Goal: Transaction & Acquisition: Purchase product/service

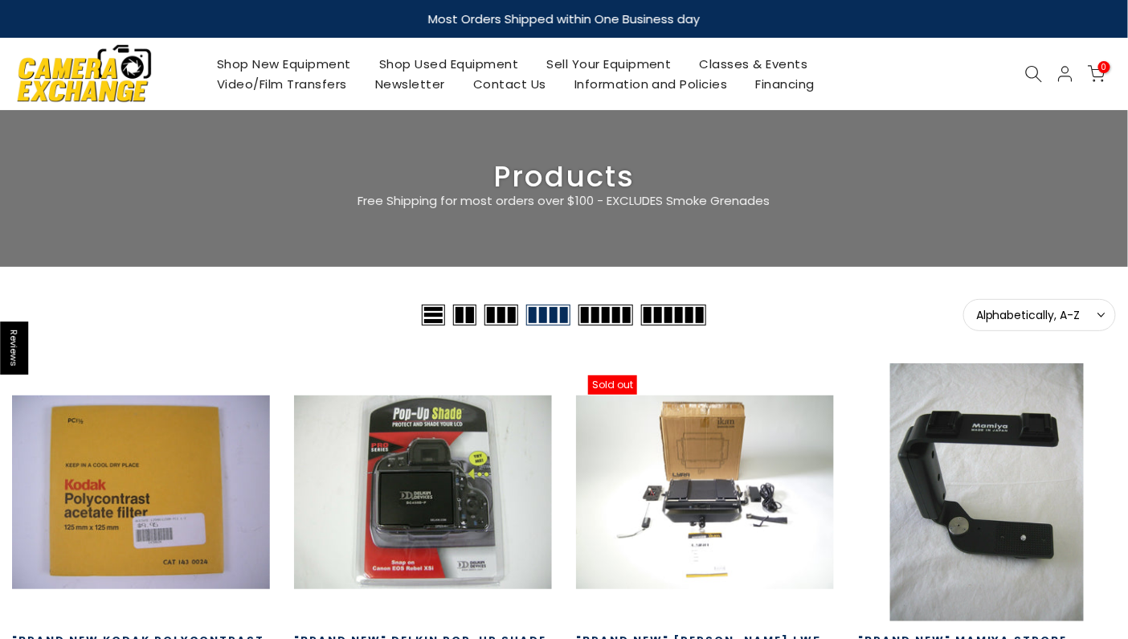
click at [1025, 71] on icon at bounding box center [1034, 74] width 18 height 18
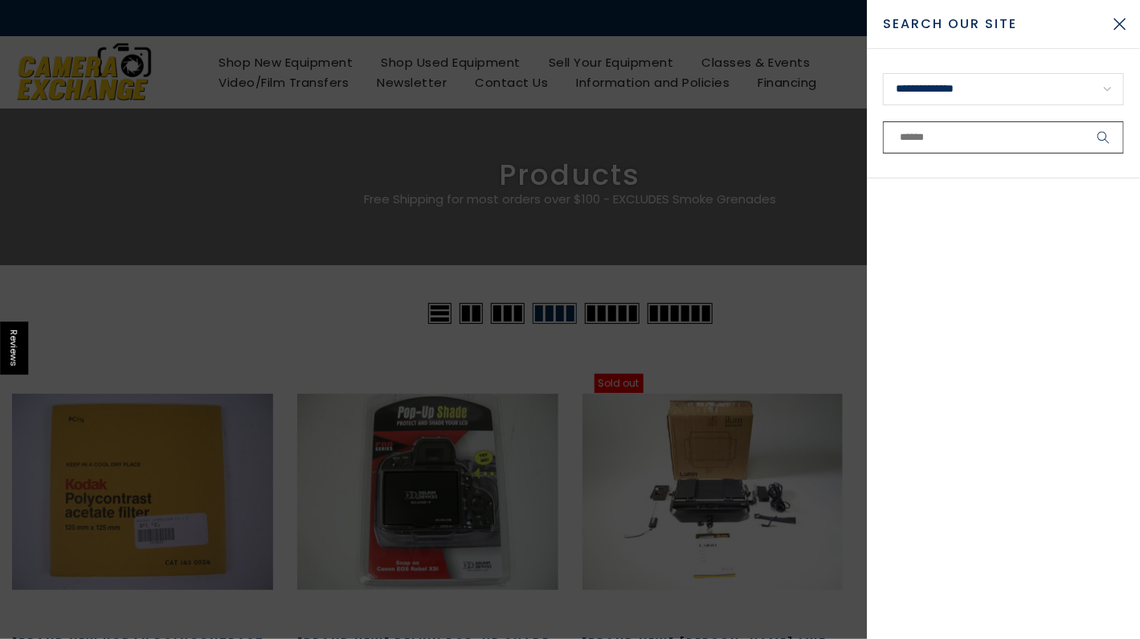
click at [998, 145] on input "text" at bounding box center [1003, 137] width 241 height 32
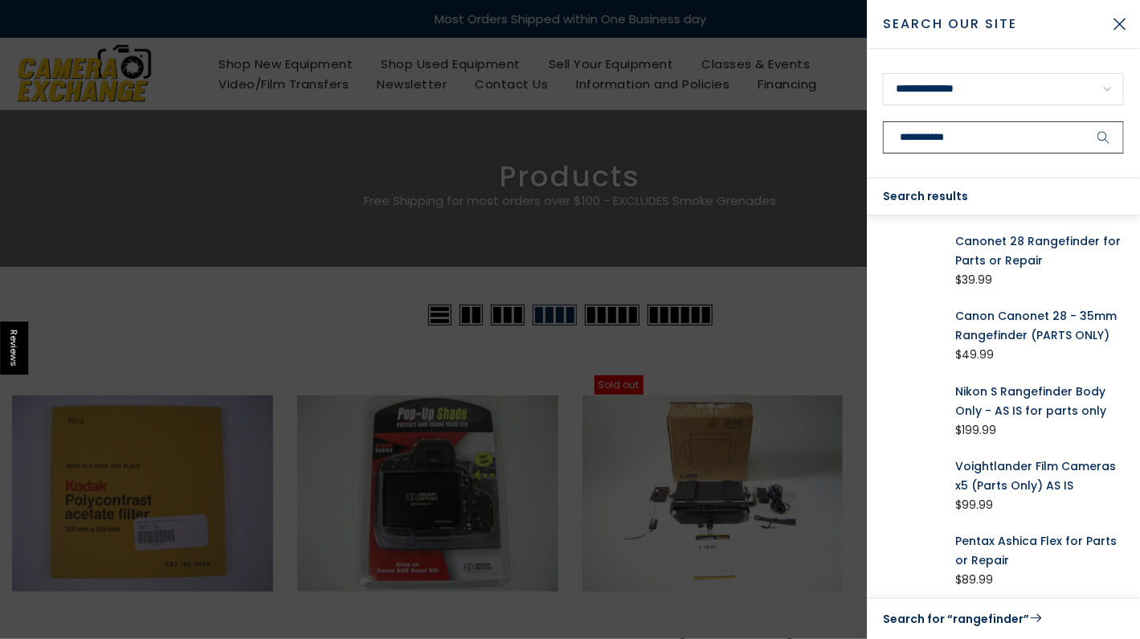
type input "**********"
click at [1084, 121] on button "submit" at bounding box center [1104, 137] width 40 height 32
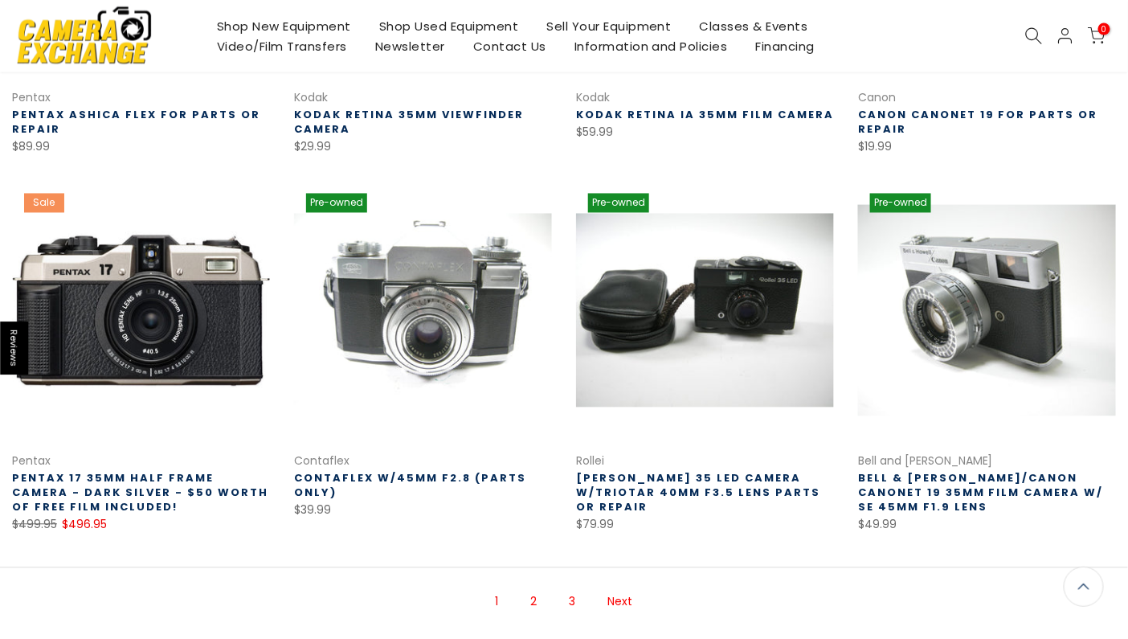
scroll to position [882, 0]
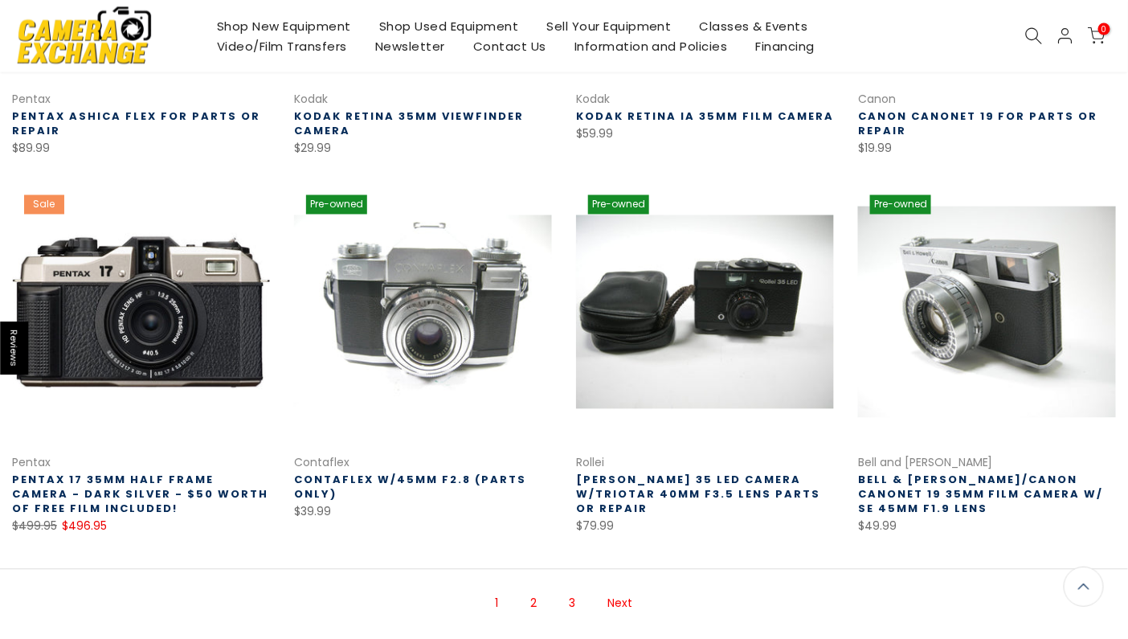
click at [981, 323] on link at bounding box center [987, 312] width 258 height 258
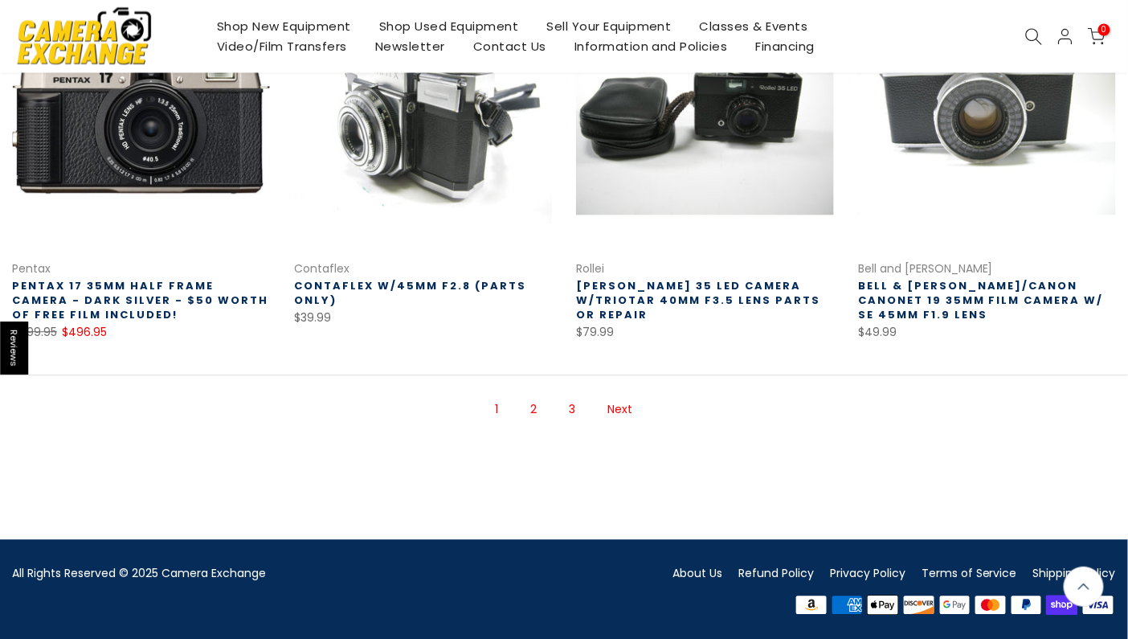
scroll to position [1080, 0]
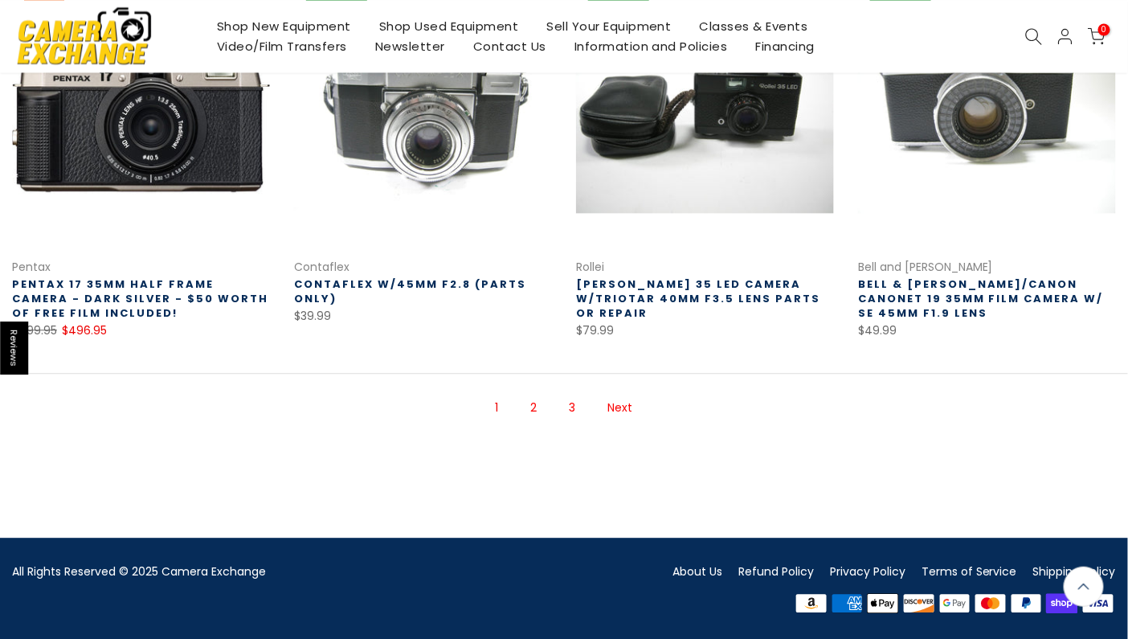
click at [624, 407] on link "Next" at bounding box center [620, 408] width 41 height 28
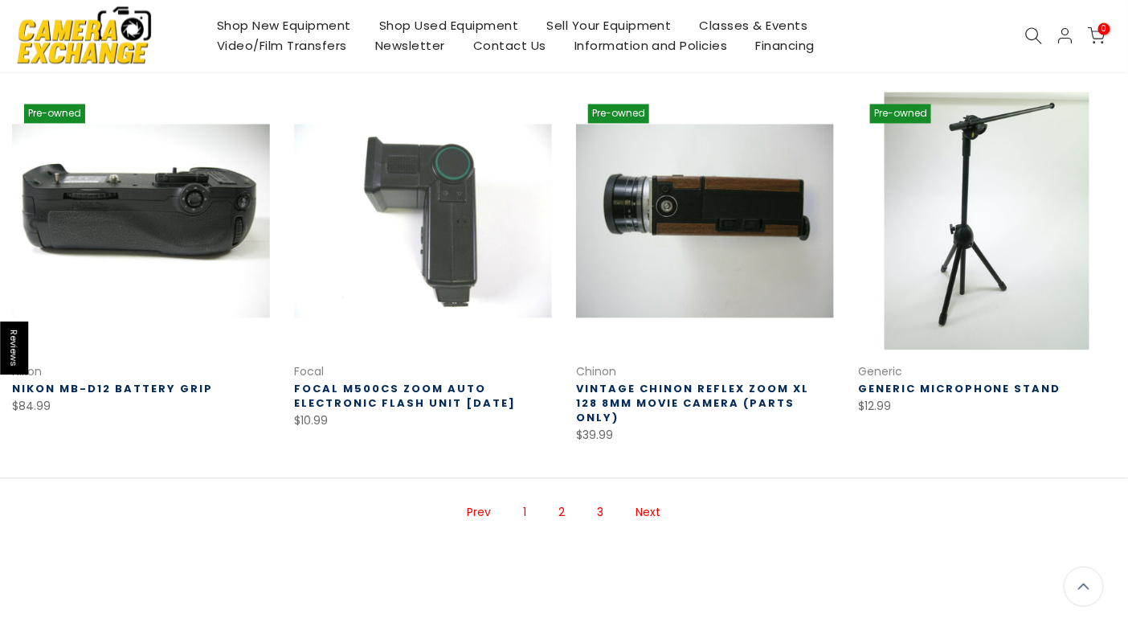
scroll to position [982, 0]
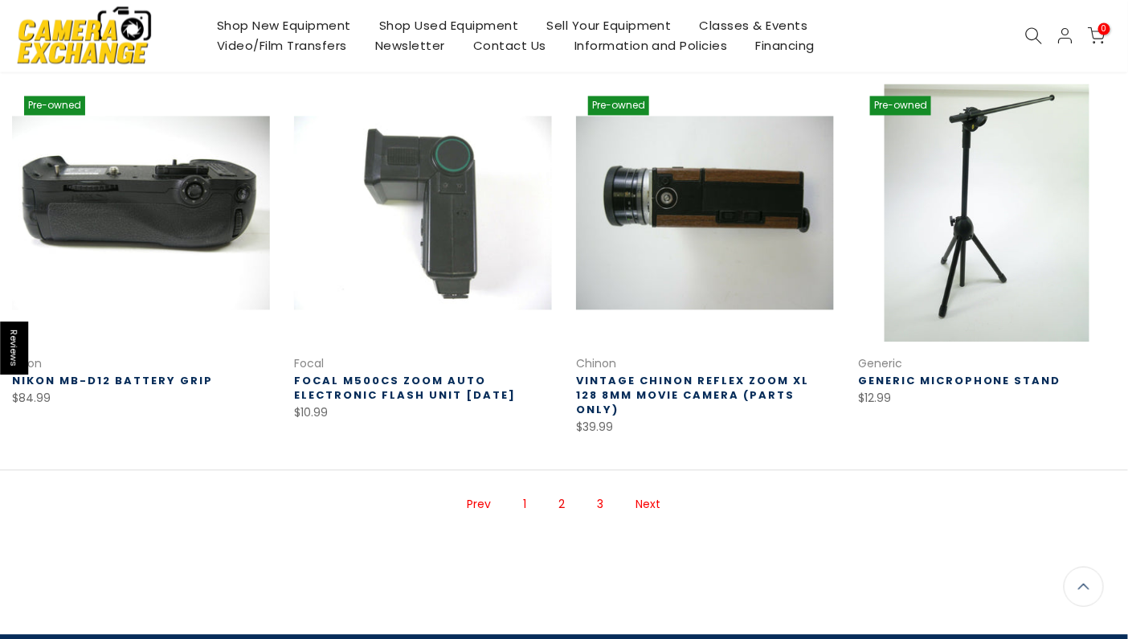
click at [643, 491] on link "Next" at bounding box center [648, 505] width 41 height 28
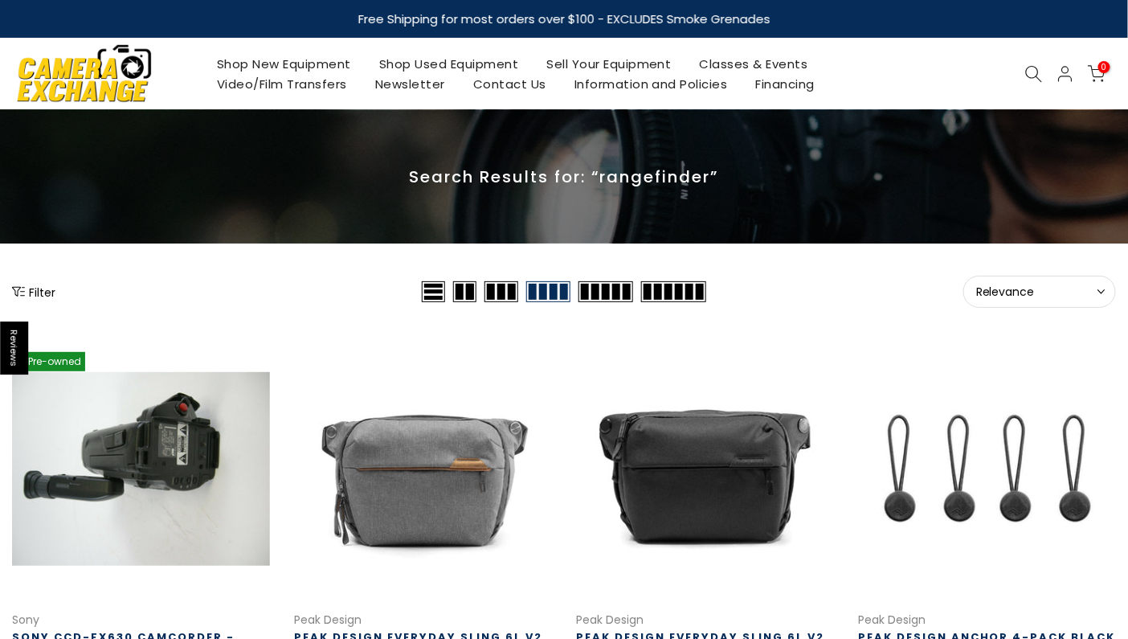
click at [1033, 71] on icon at bounding box center [1034, 74] width 18 height 18
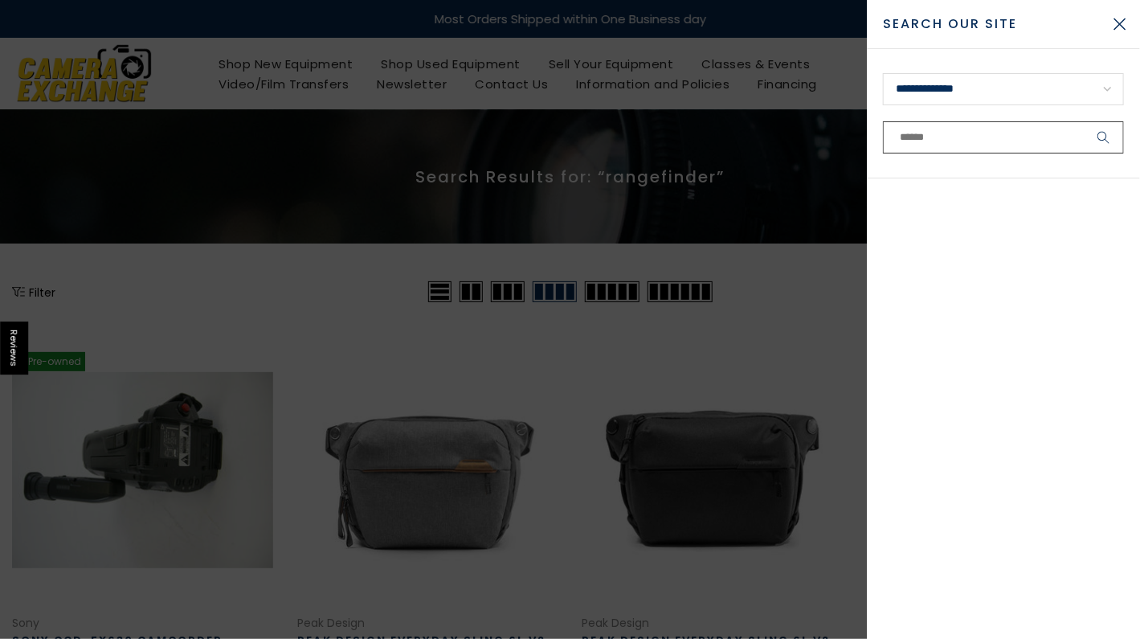
click at [961, 145] on input "text" at bounding box center [1003, 137] width 241 height 32
click at [961, 145] on input "*" at bounding box center [1003, 137] width 241 height 32
type input "*****"
click at [1084, 121] on button "submit" at bounding box center [1104, 137] width 40 height 32
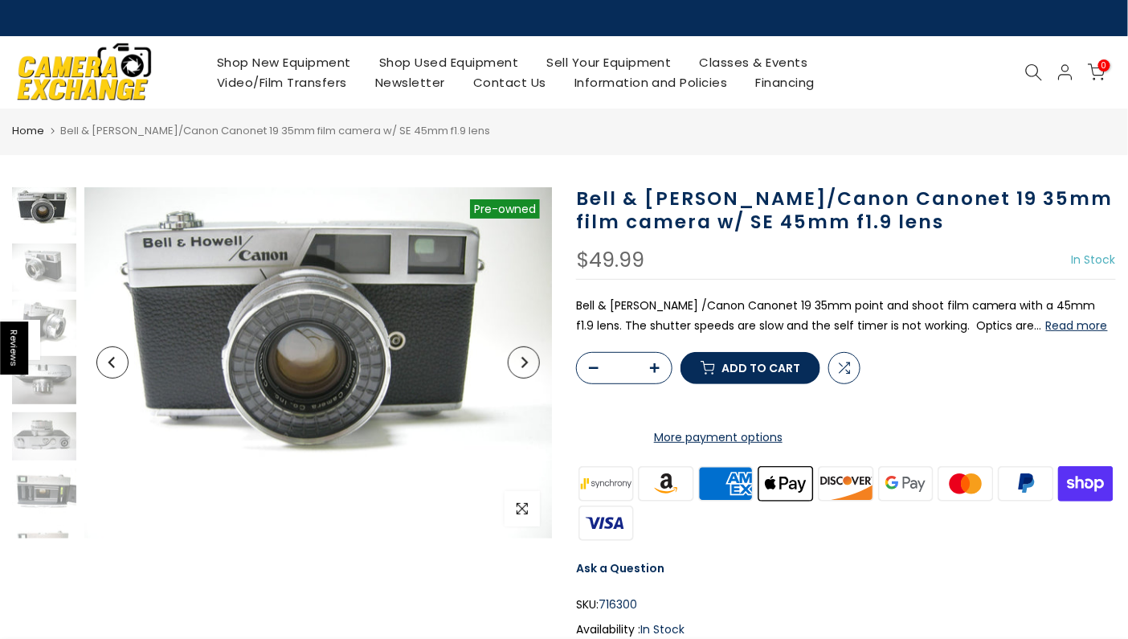
click at [1046, 325] on button "Read more" at bounding box center [1077, 325] width 62 height 14
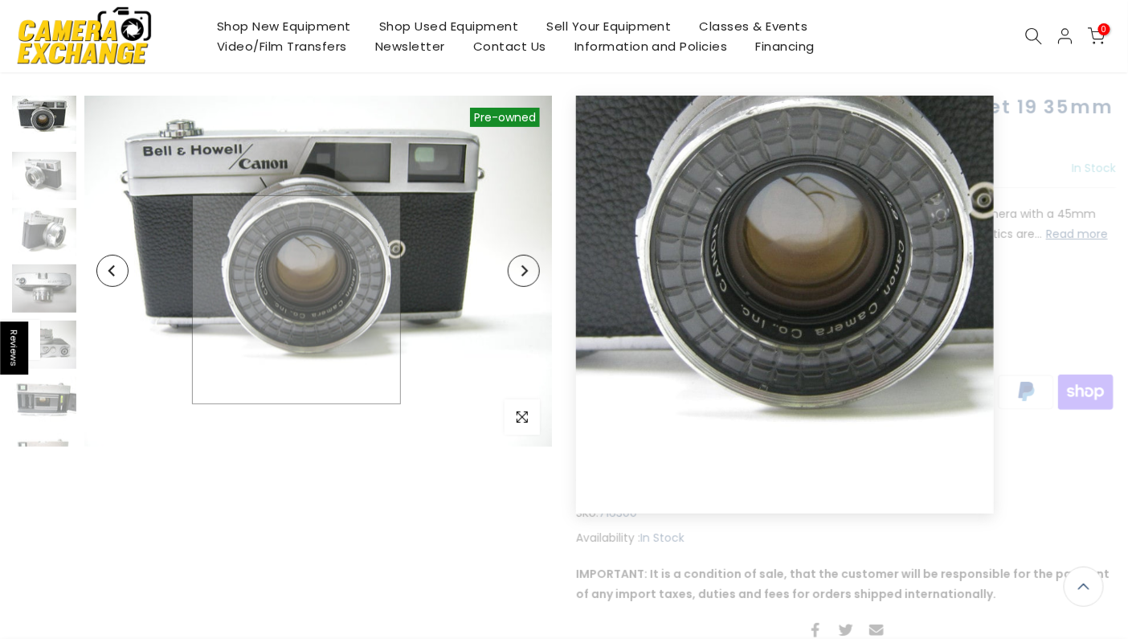
scroll to position [95, 0]
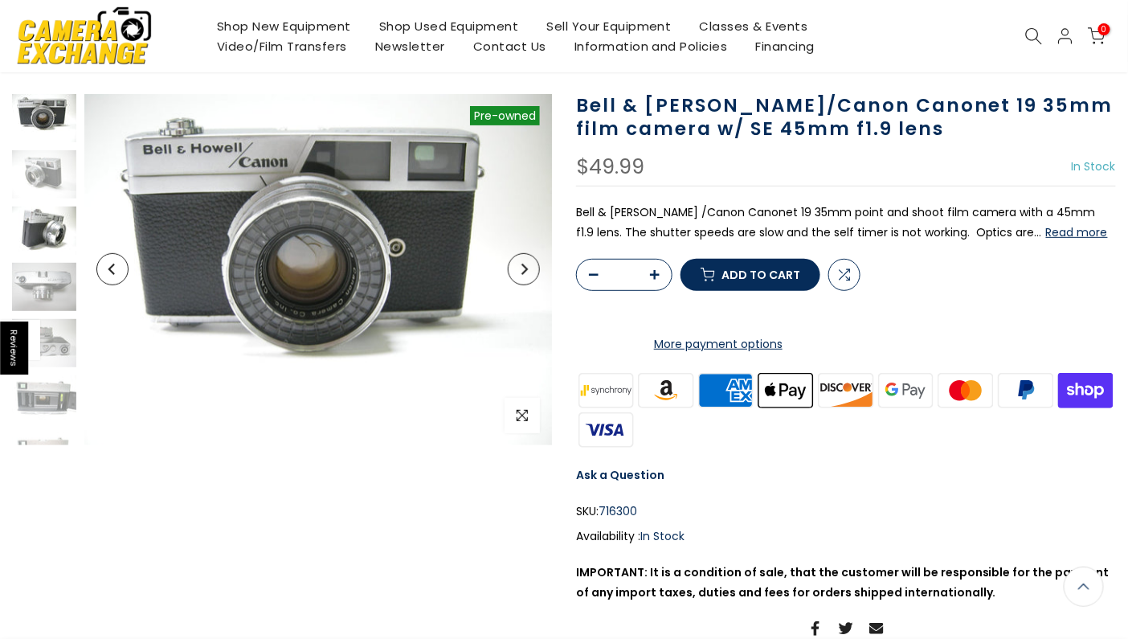
click at [48, 223] on img at bounding box center [44, 230] width 64 height 48
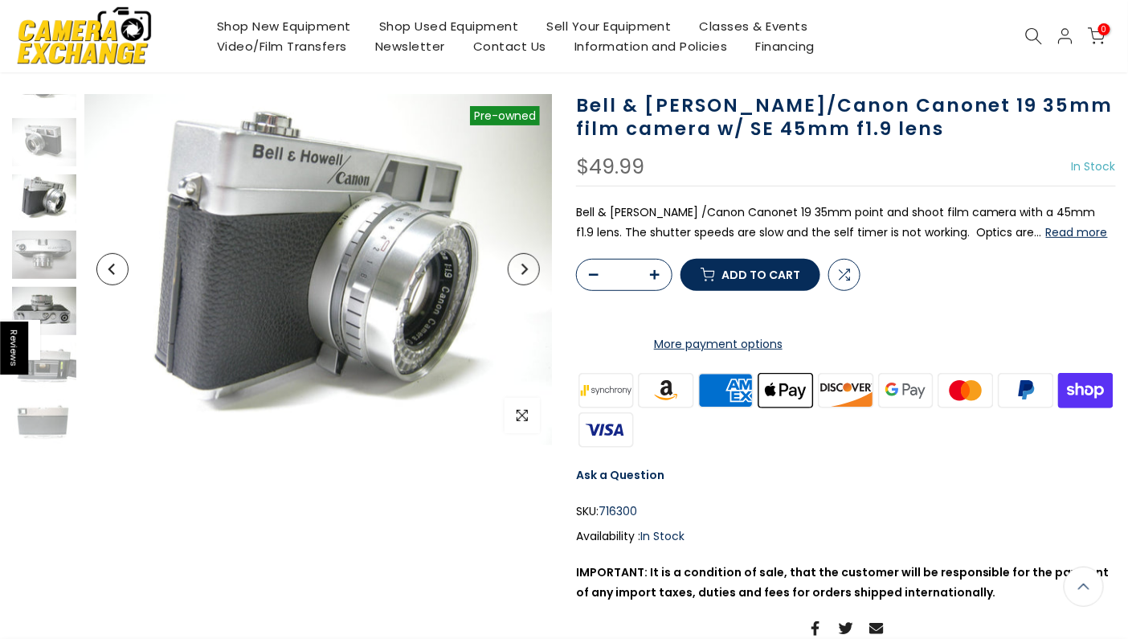
click at [35, 306] on img at bounding box center [44, 311] width 64 height 48
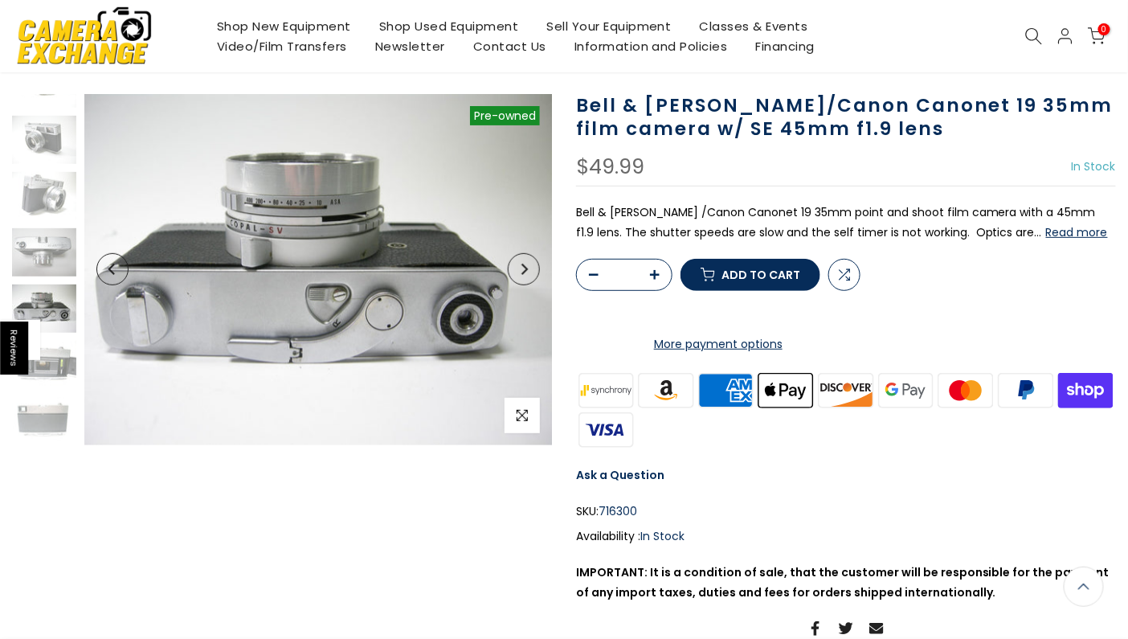
scroll to position [93, 0]
click at [49, 346] on img at bounding box center [44, 365] width 64 height 48
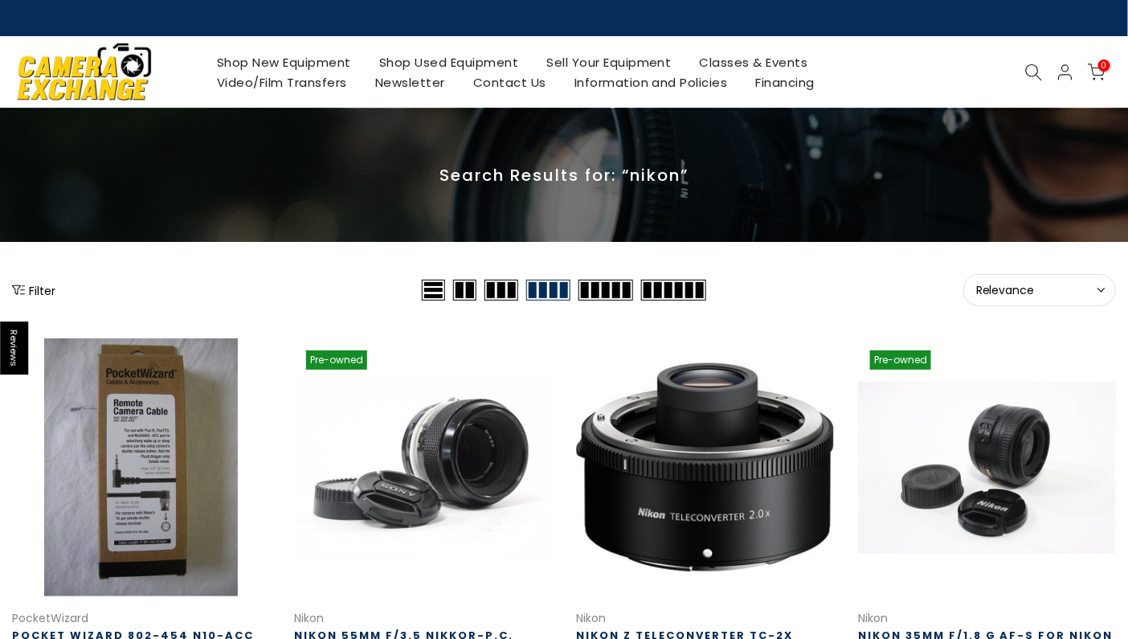
click at [38, 293] on button "Filter" at bounding box center [33, 290] width 43 height 16
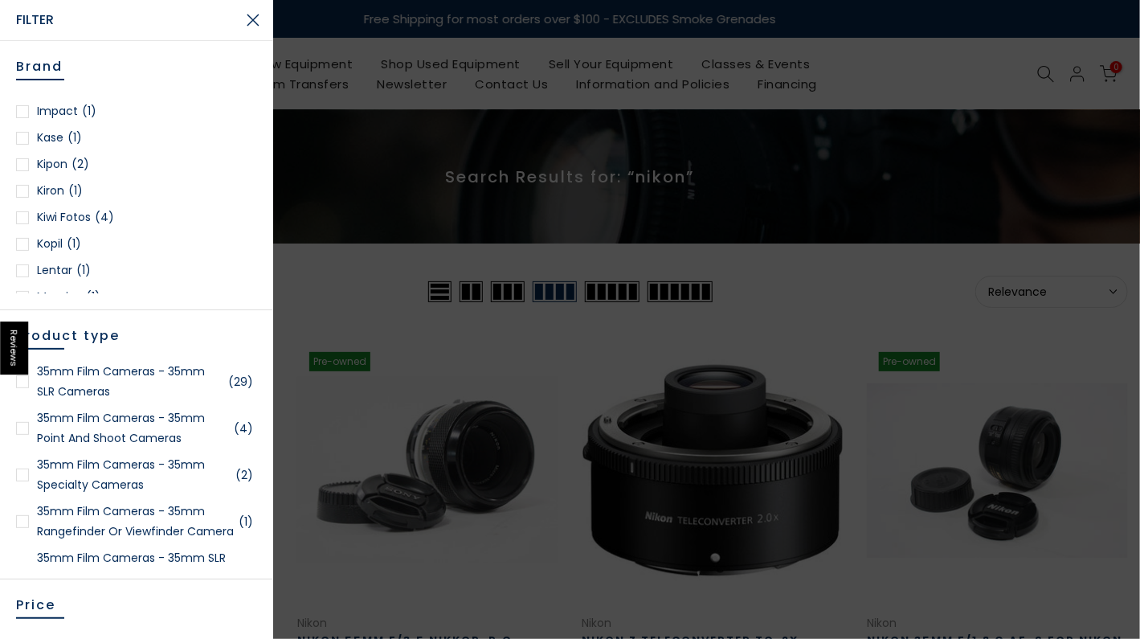
scroll to position [723, 0]
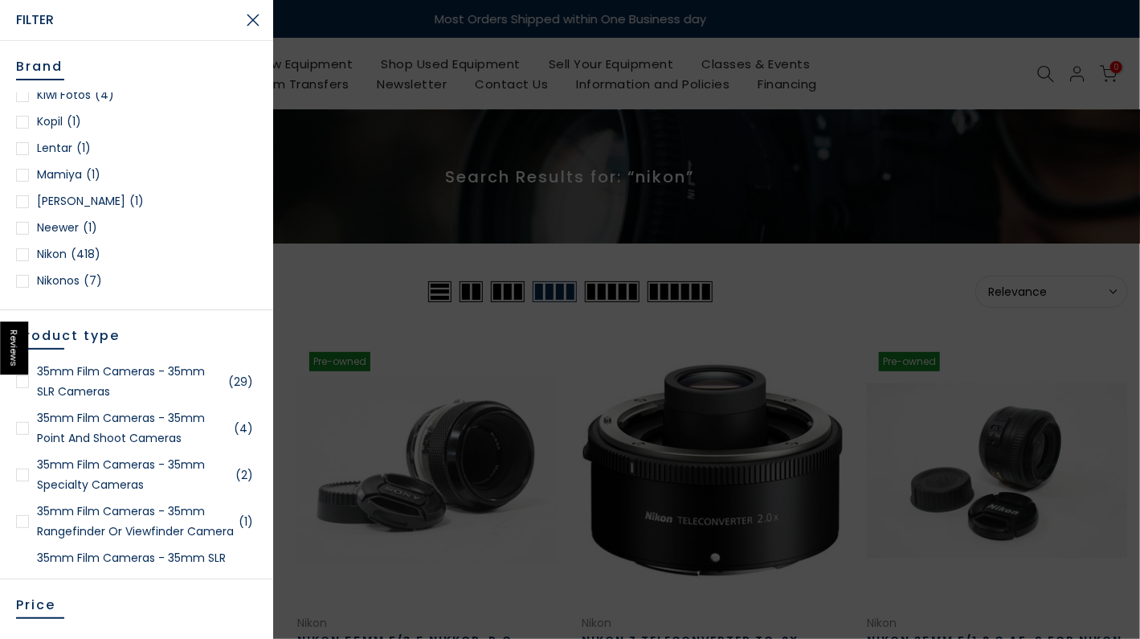
click at [59, 254] on link "Nikon (418)" at bounding box center [136, 254] width 241 height 20
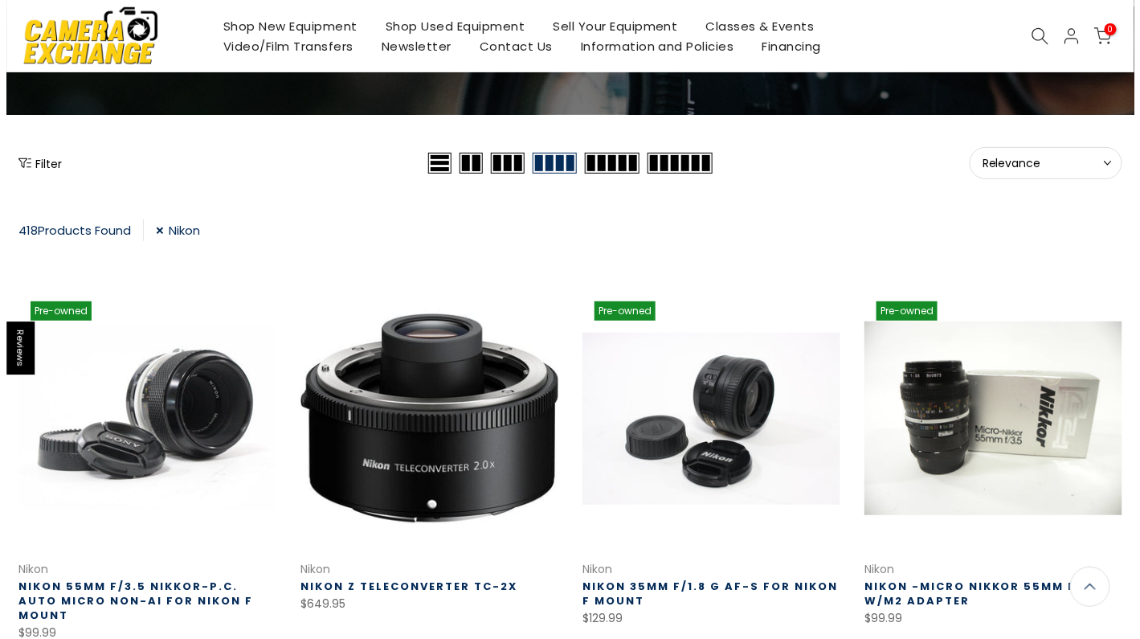
scroll to position [17, 0]
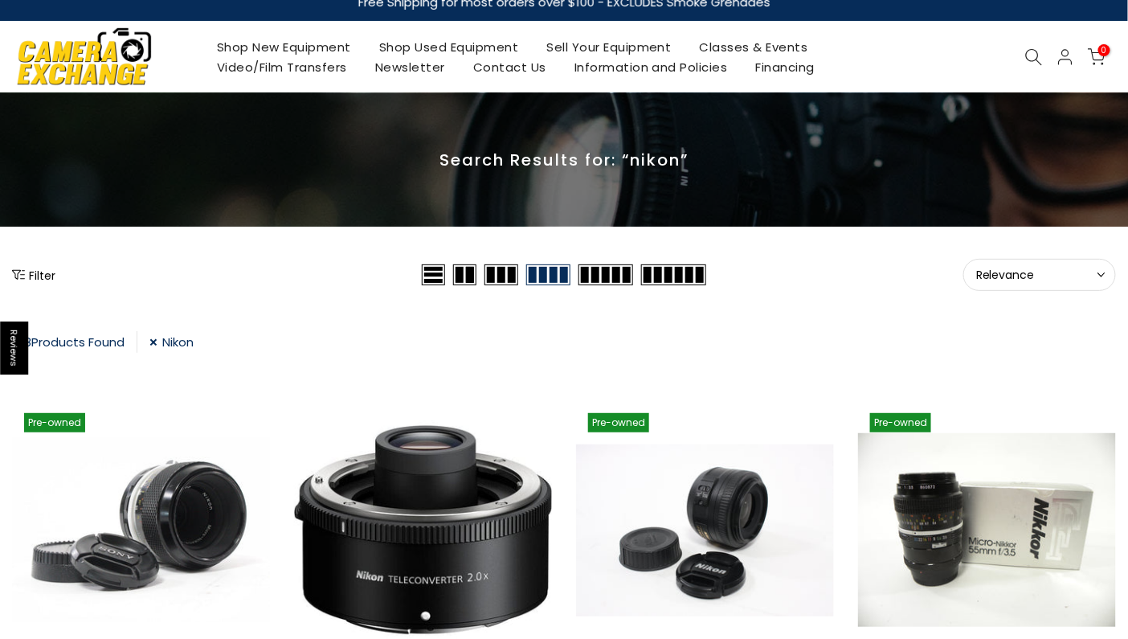
click at [39, 275] on button "Filter" at bounding box center [33, 275] width 43 height 16
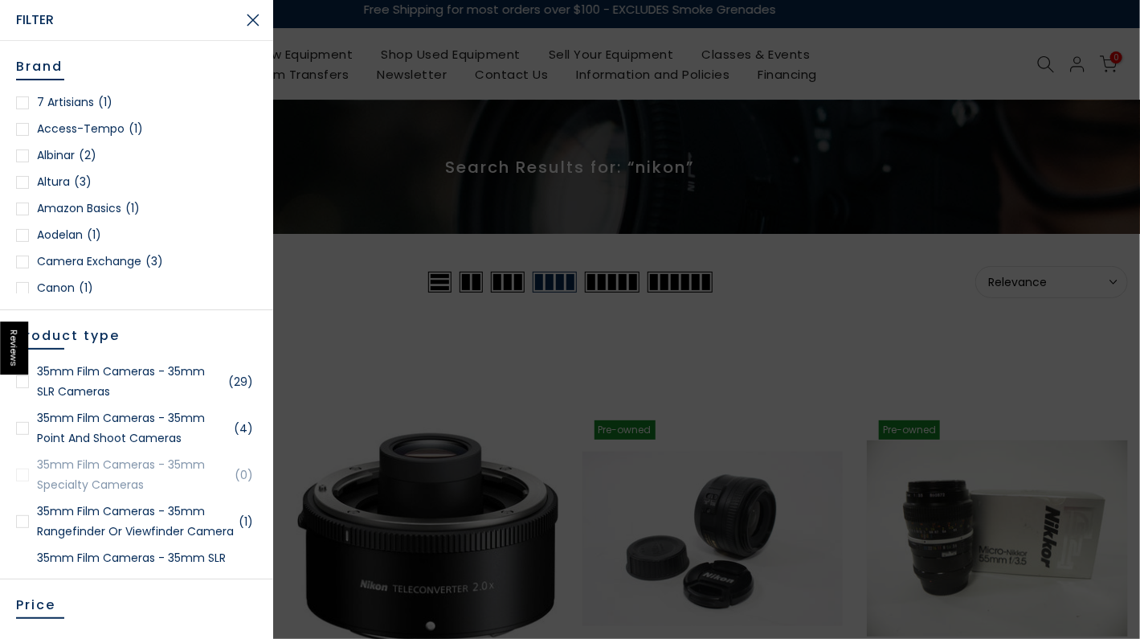
scroll to position [7, 0]
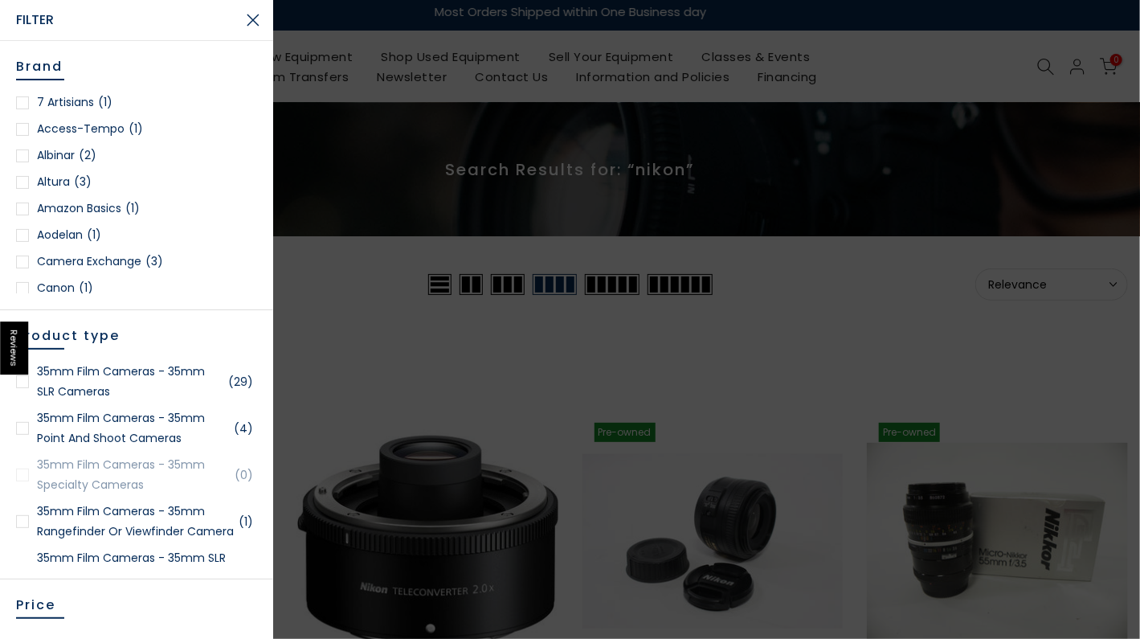
click at [61, 379] on link "35mm Film Cameras - 35mm SLR Cameras (29)" at bounding box center [136, 381] width 241 height 40
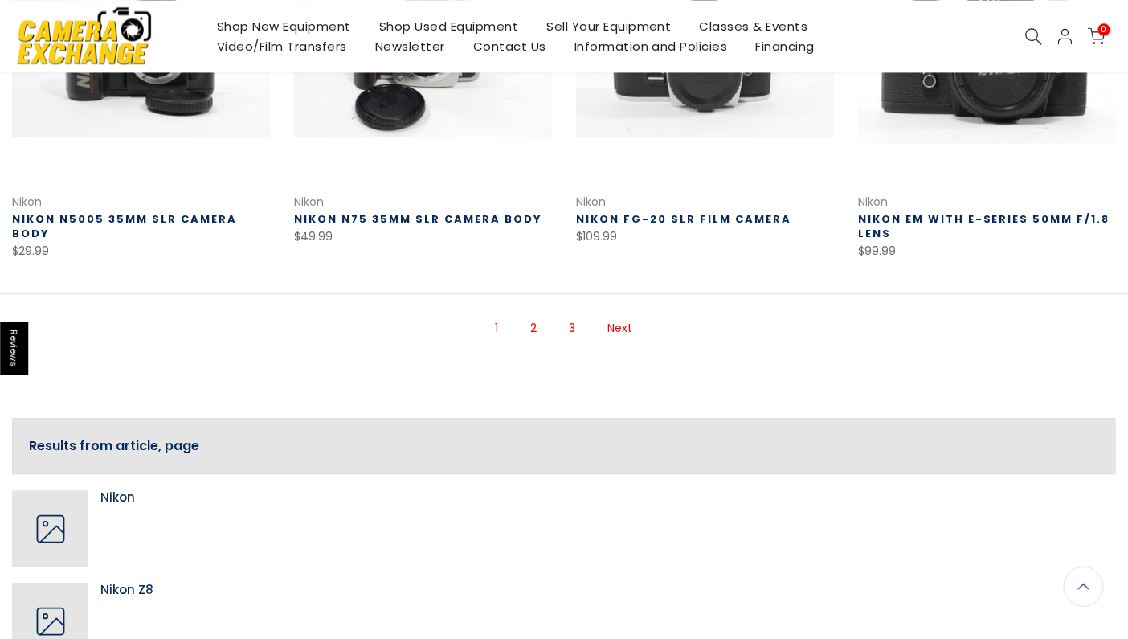
scroll to position [1223, 0]
click at [533, 325] on link "2" at bounding box center [534, 327] width 22 height 28
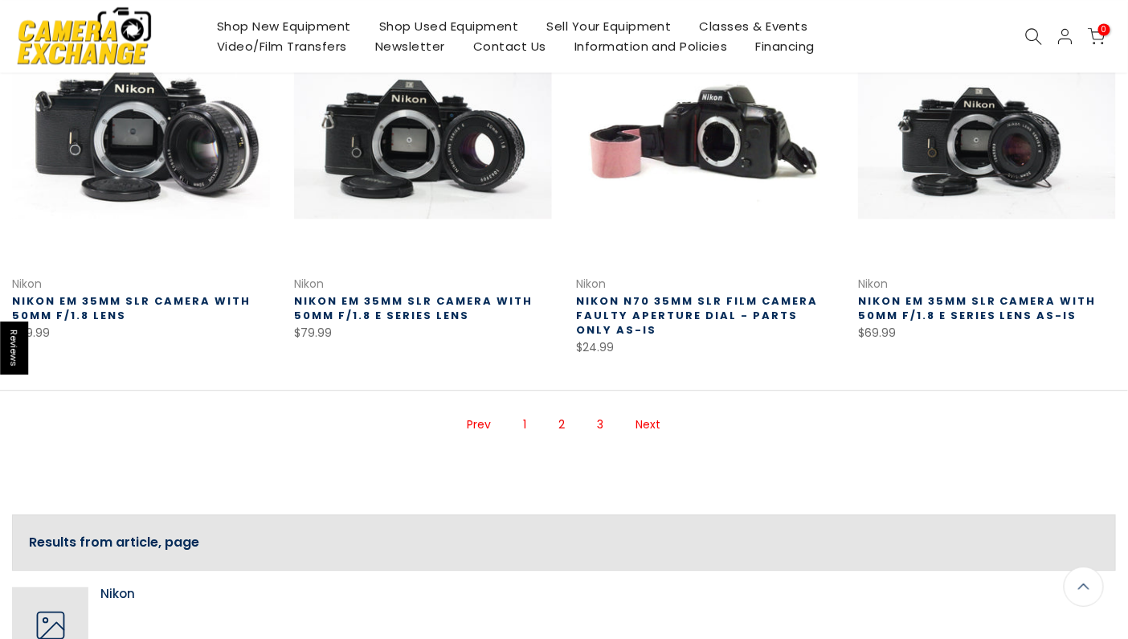
scroll to position [1142, 0]
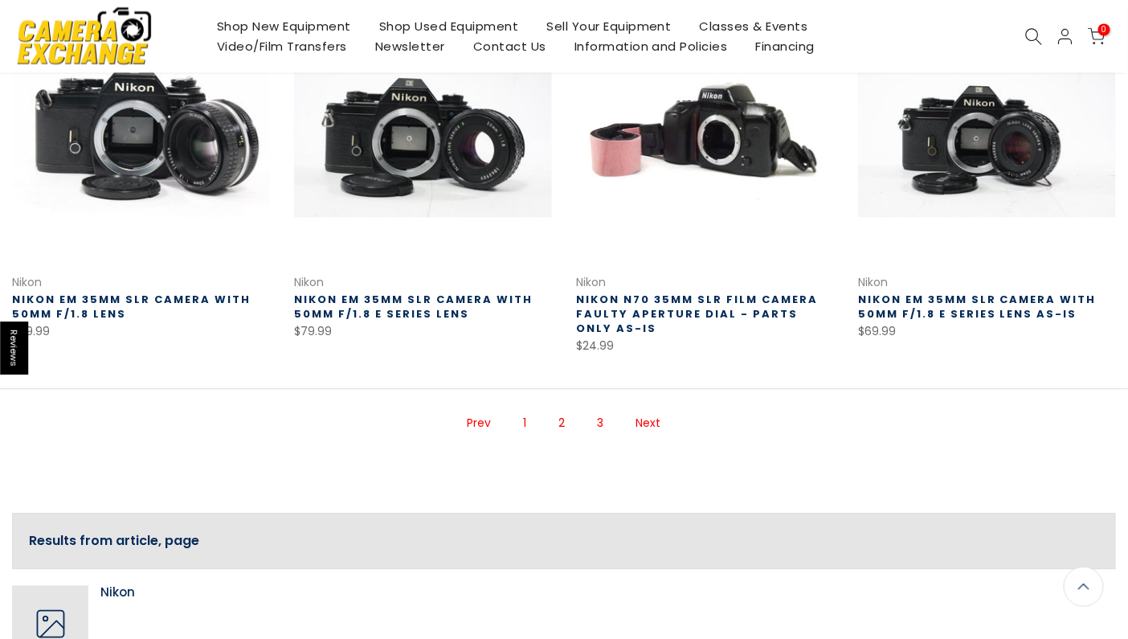
click at [647, 416] on link "Next" at bounding box center [648, 423] width 41 height 28
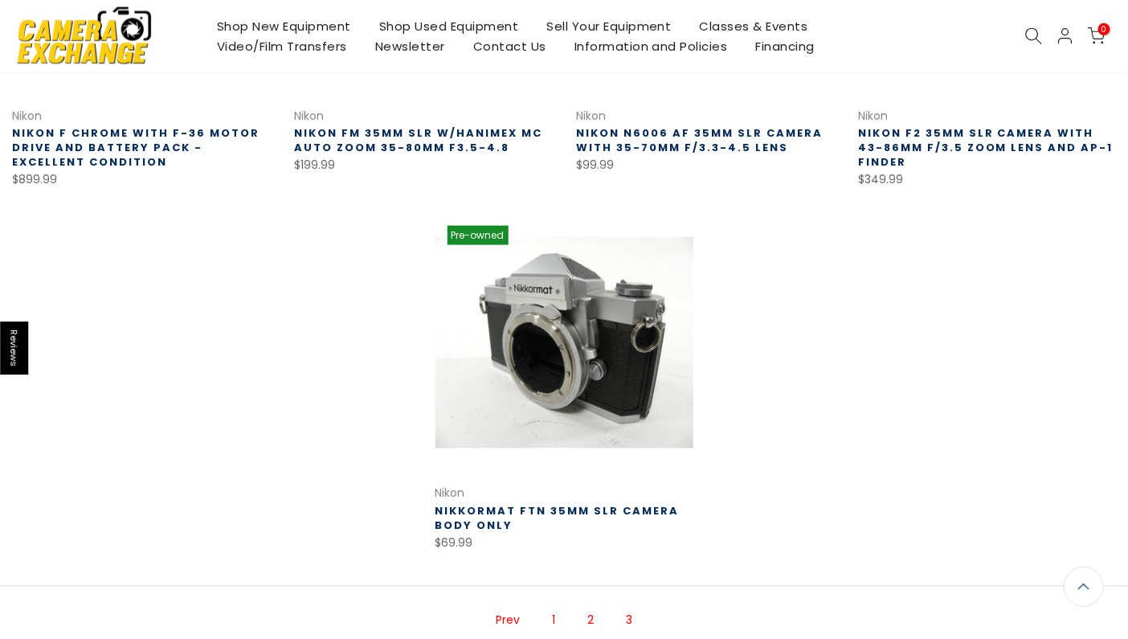
scroll to position [579, 0]
click at [550, 393] on link at bounding box center [564, 343] width 258 height 258
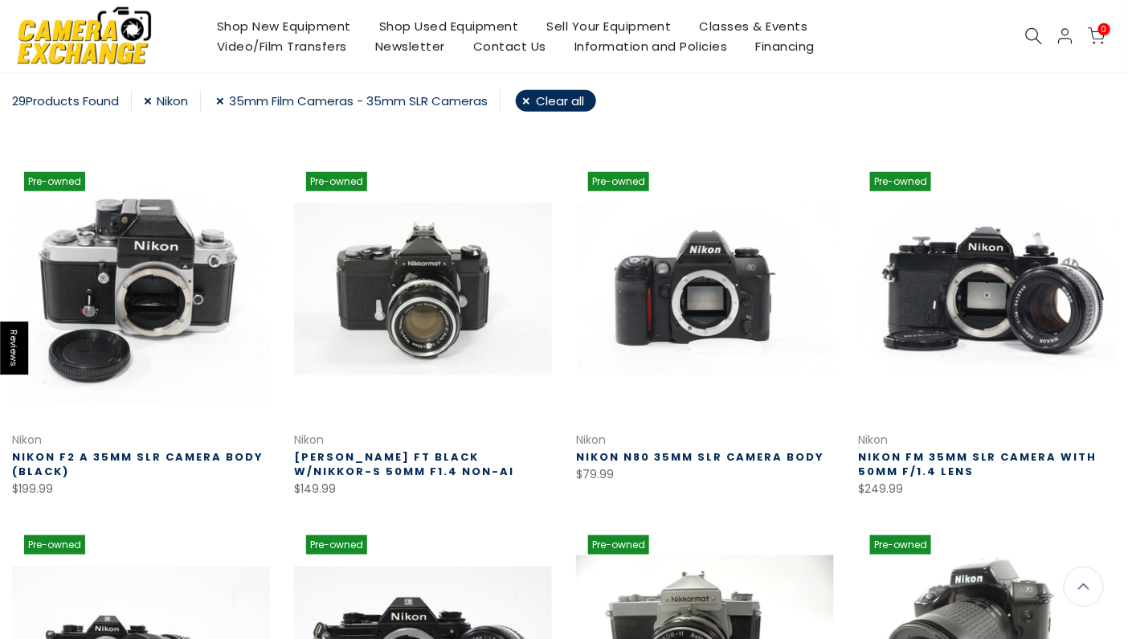
scroll to position [259, 0]
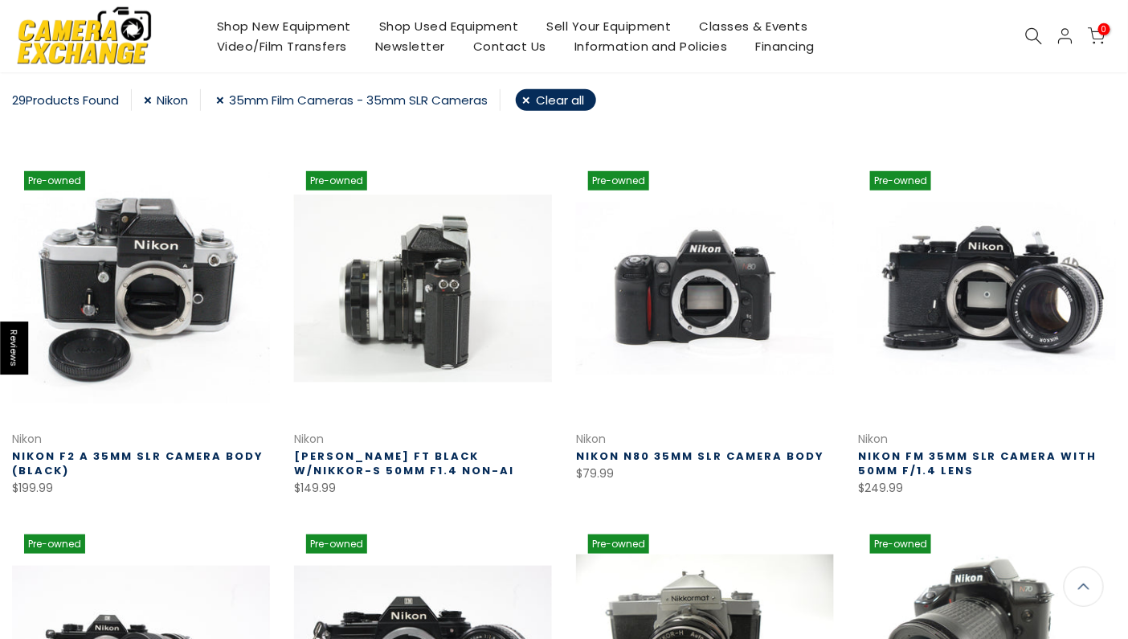
click at [419, 289] on link at bounding box center [423, 288] width 258 height 258
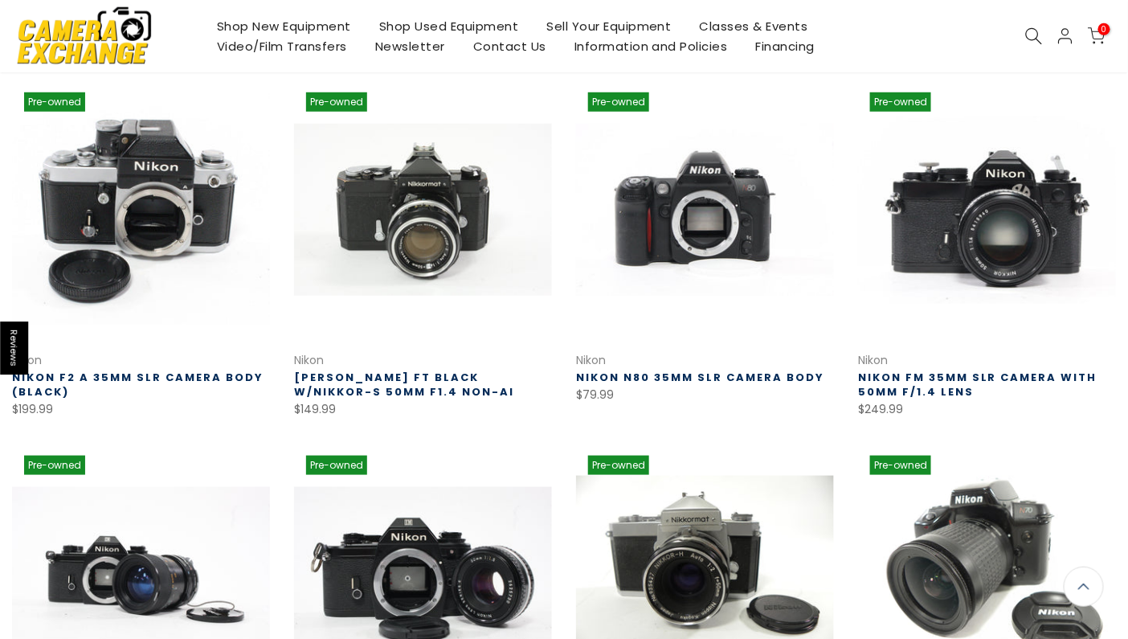
scroll to position [339, 0]
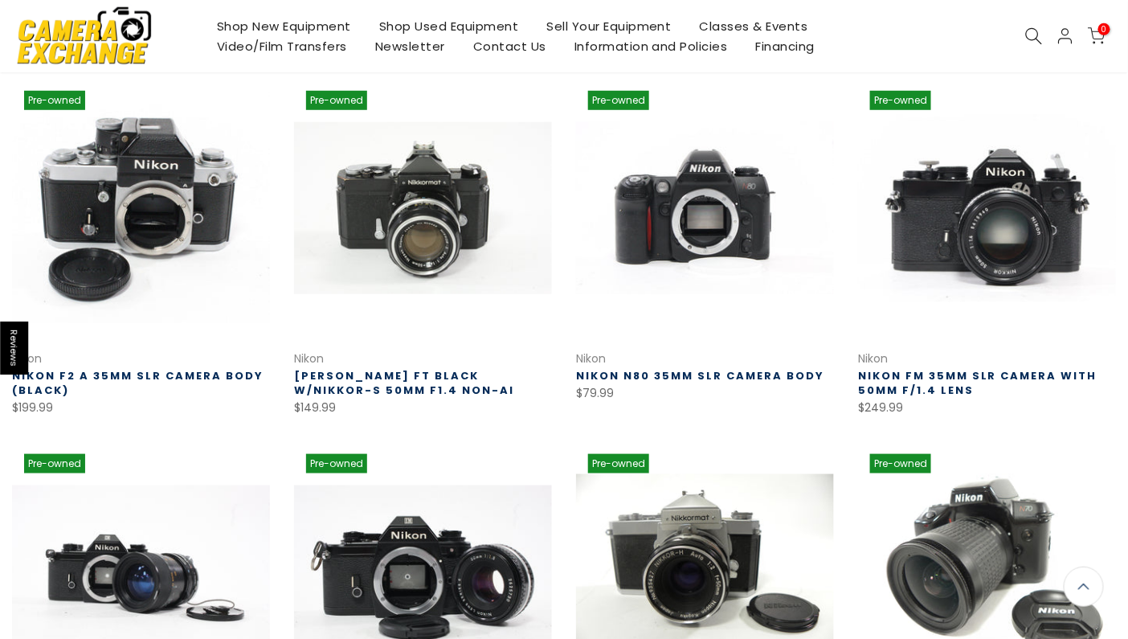
click at [965, 229] on link at bounding box center [987, 208] width 258 height 258
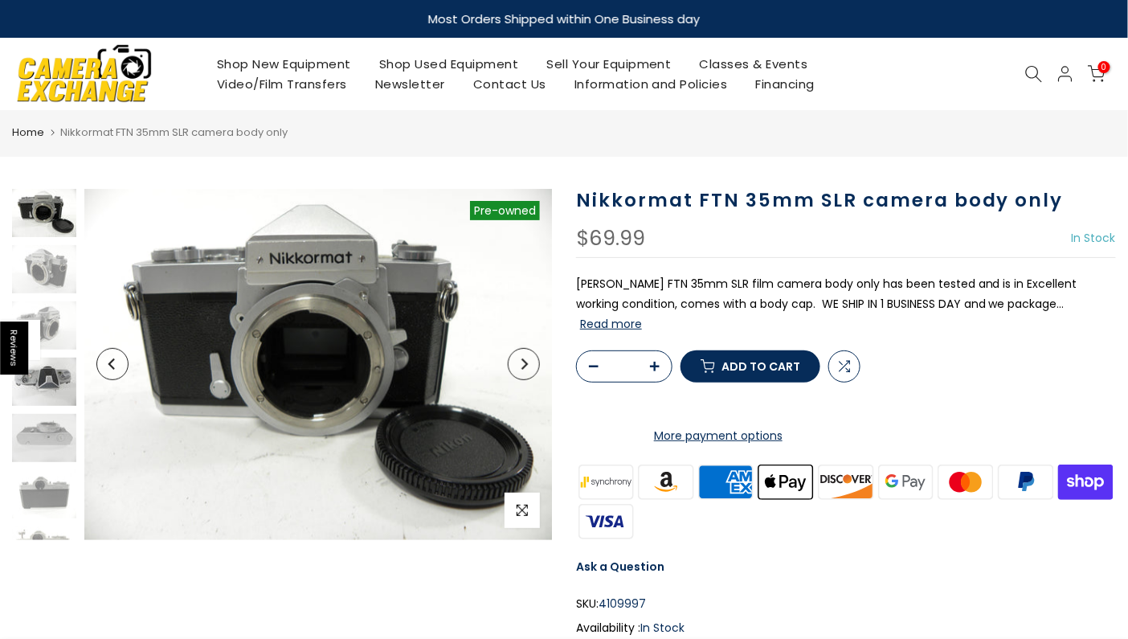
click at [43, 378] on img at bounding box center [44, 381] width 64 height 48
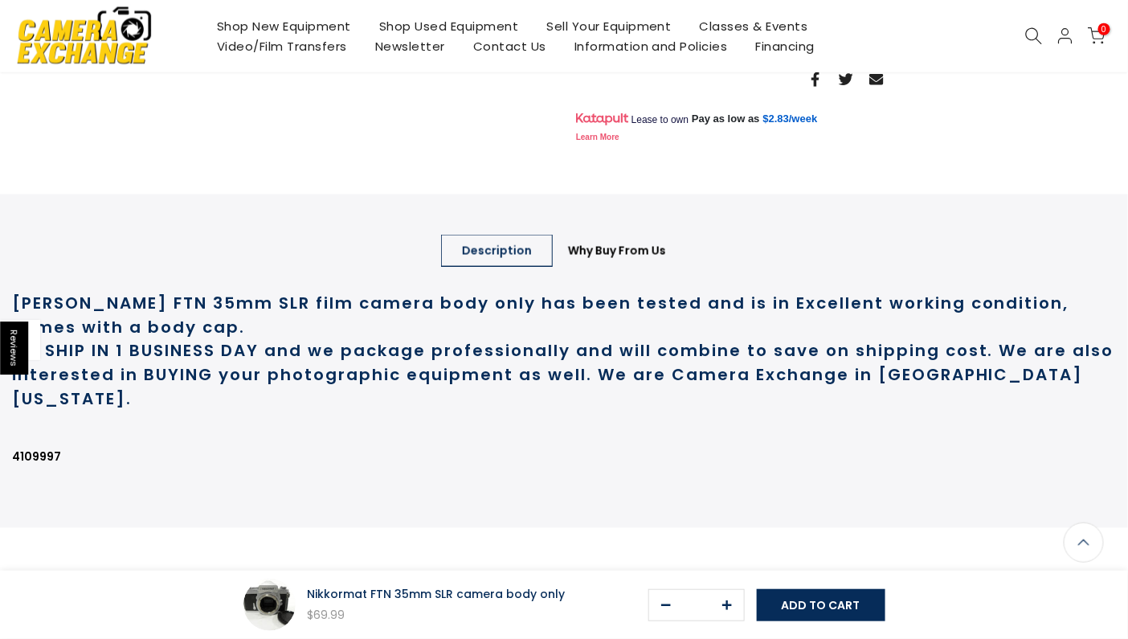
scroll to position [643, 0]
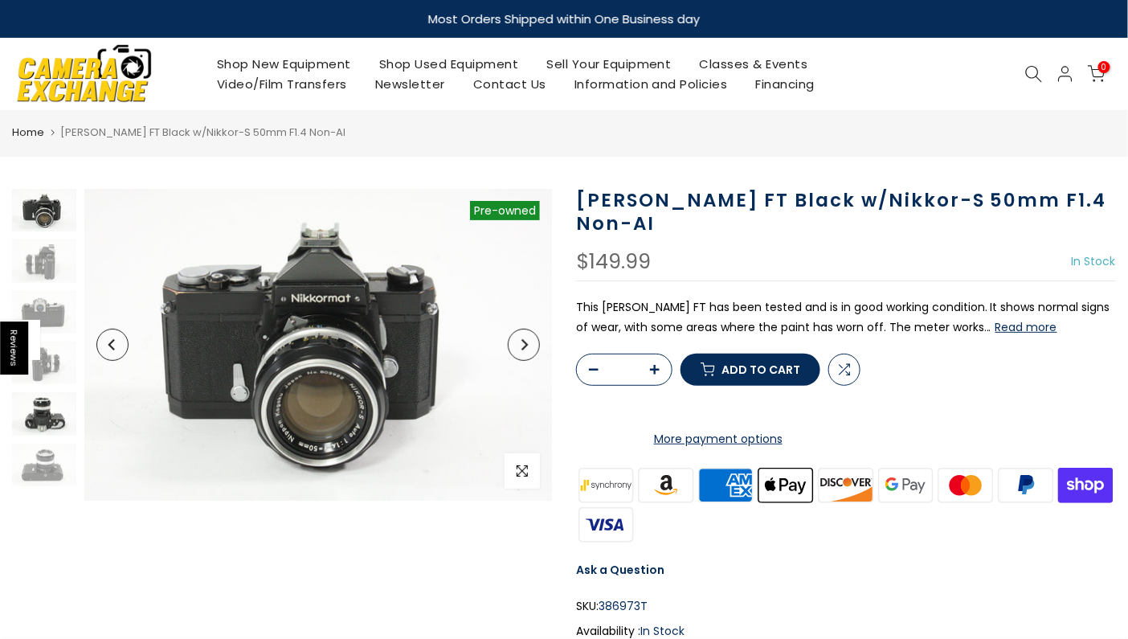
click at [43, 414] on img at bounding box center [44, 413] width 64 height 43
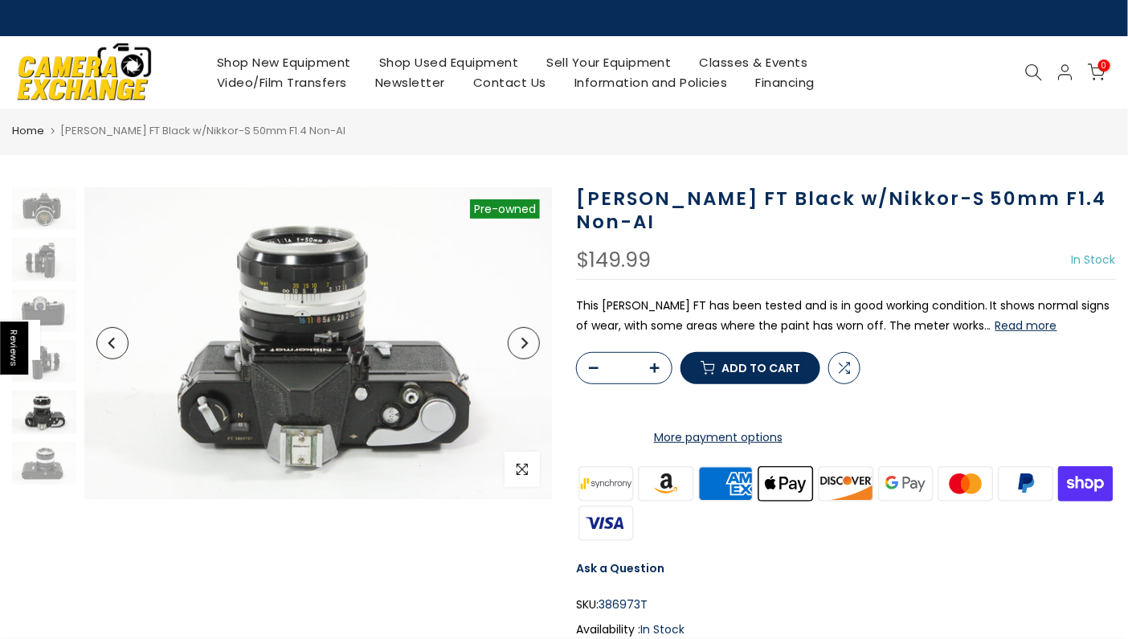
click at [1003, 326] on button "Read more" at bounding box center [1026, 325] width 62 height 14
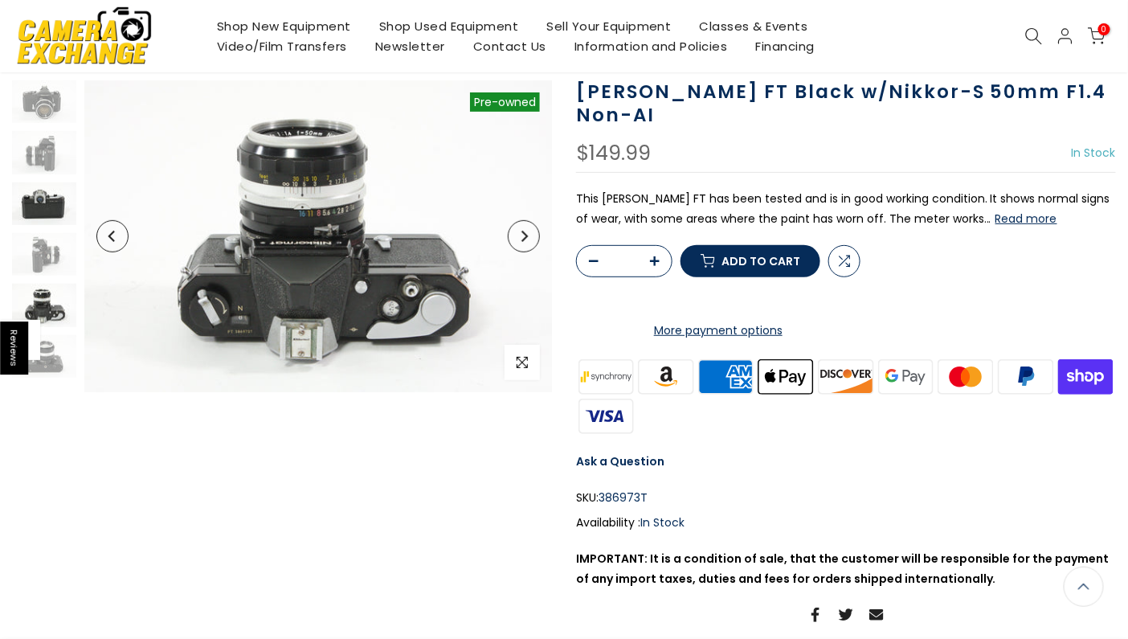
scroll to position [14, 0]
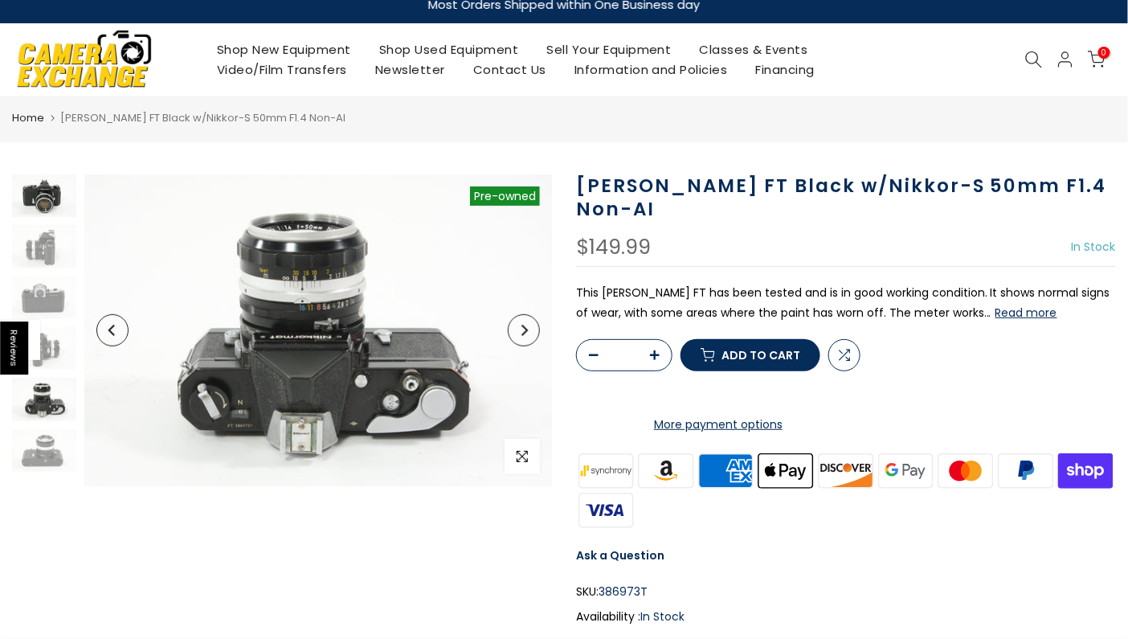
click at [36, 201] on img at bounding box center [44, 195] width 64 height 43
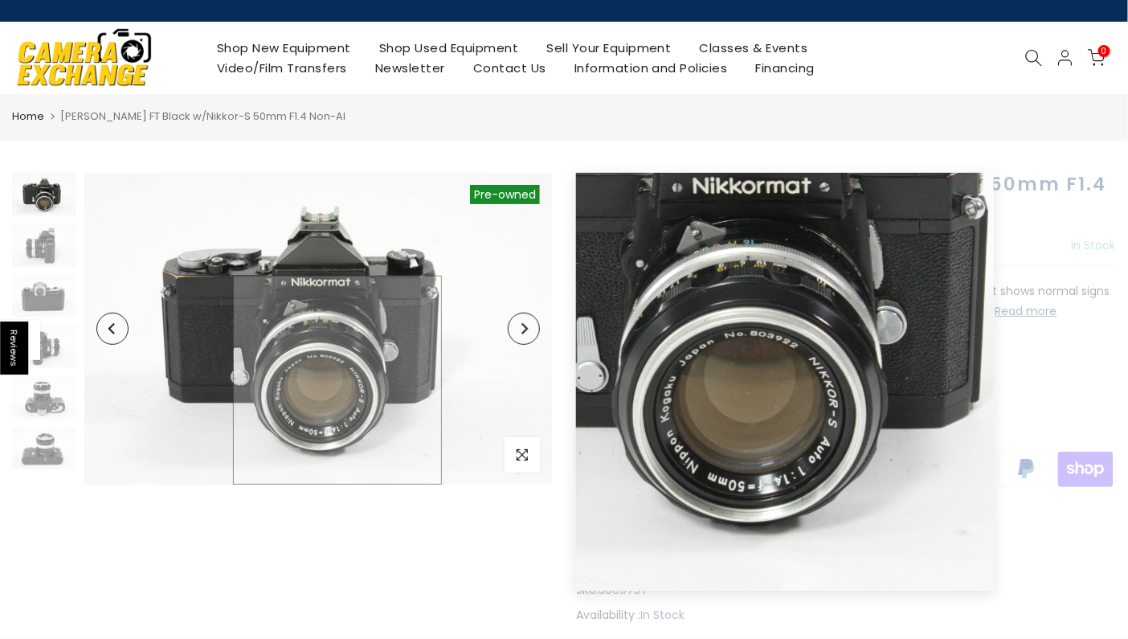
click at [337, 416] on img at bounding box center [318, 329] width 468 height 312
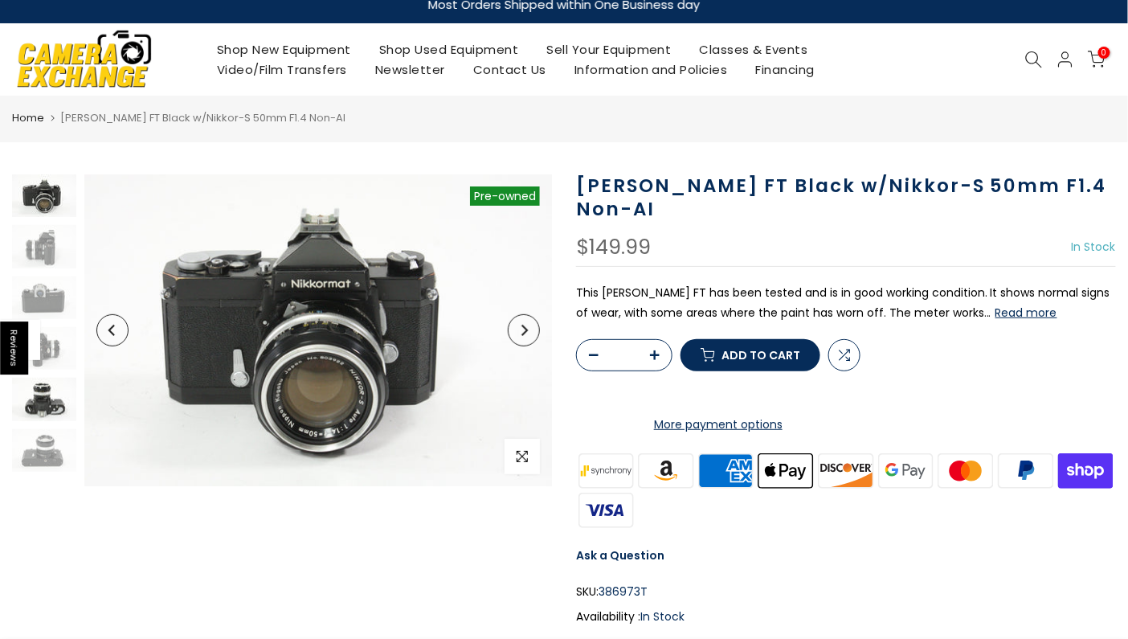
click at [48, 396] on img at bounding box center [44, 399] width 64 height 43
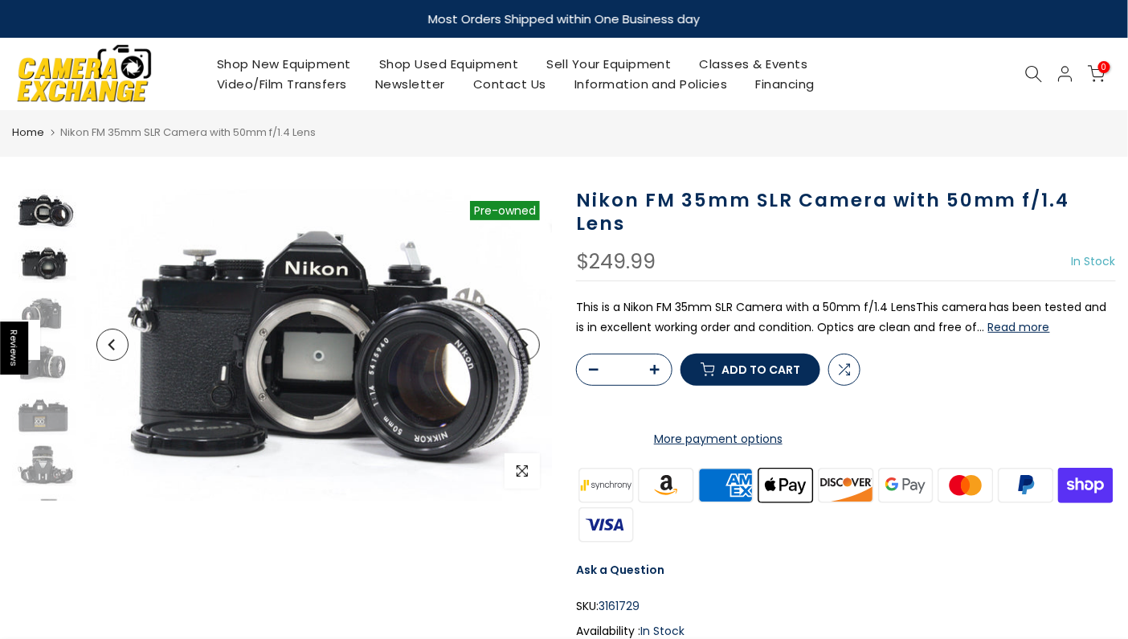
click at [31, 267] on img at bounding box center [44, 260] width 64 height 43
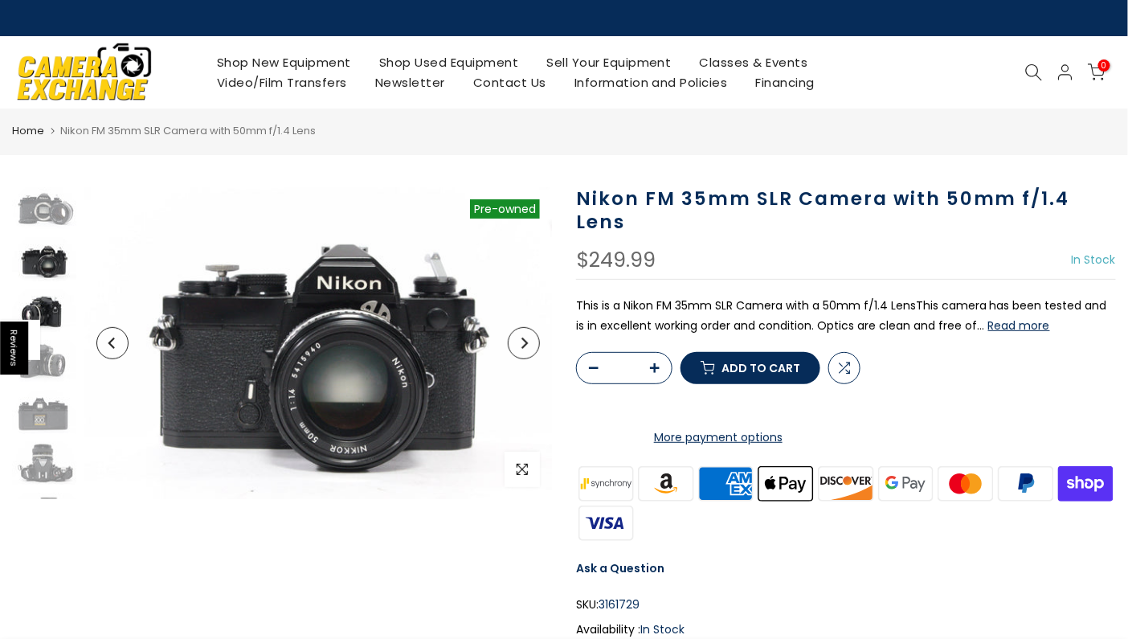
click at [39, 305] on img at bounding box center [44, 310] width 64 height 43
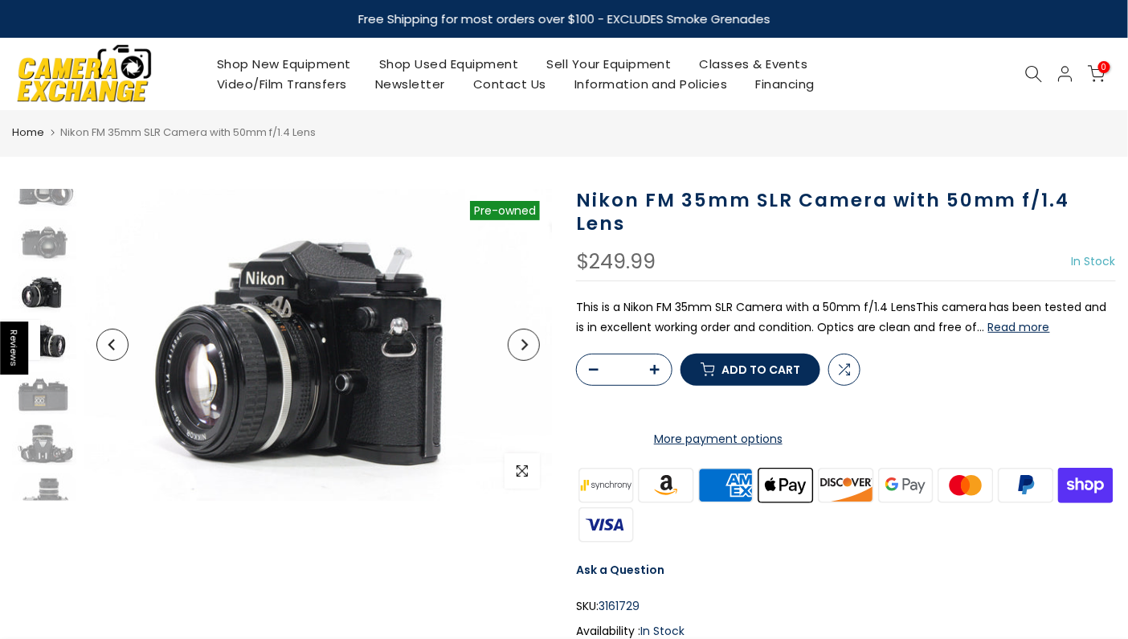
click at [47, 337] on img at bounding box center [44, 342] width 64 height 43
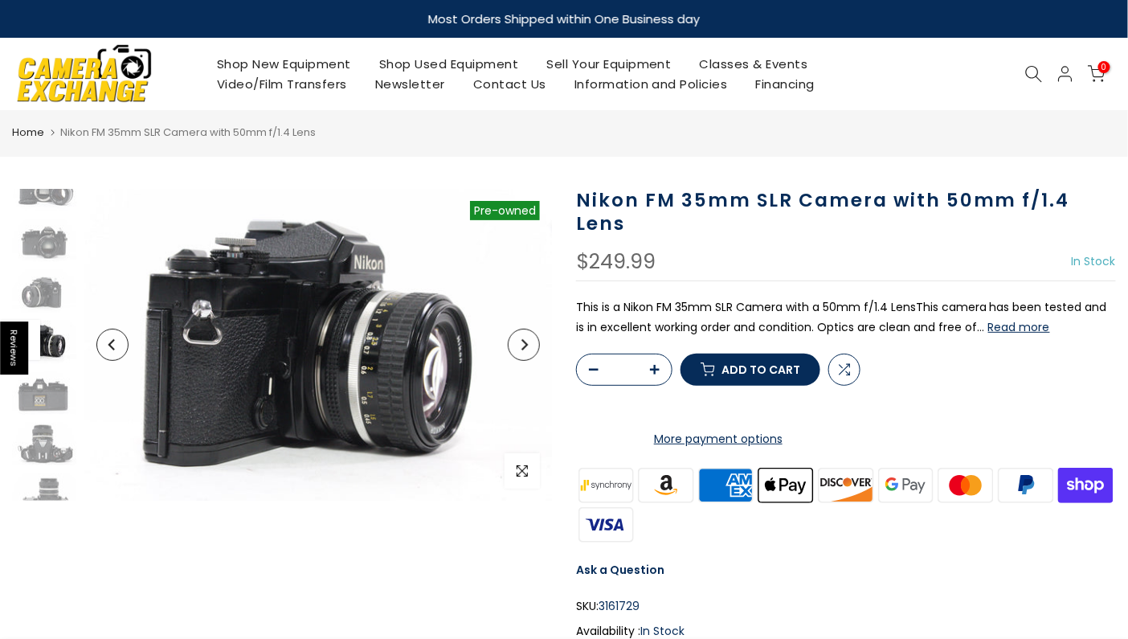
scroll to position [36, 0]
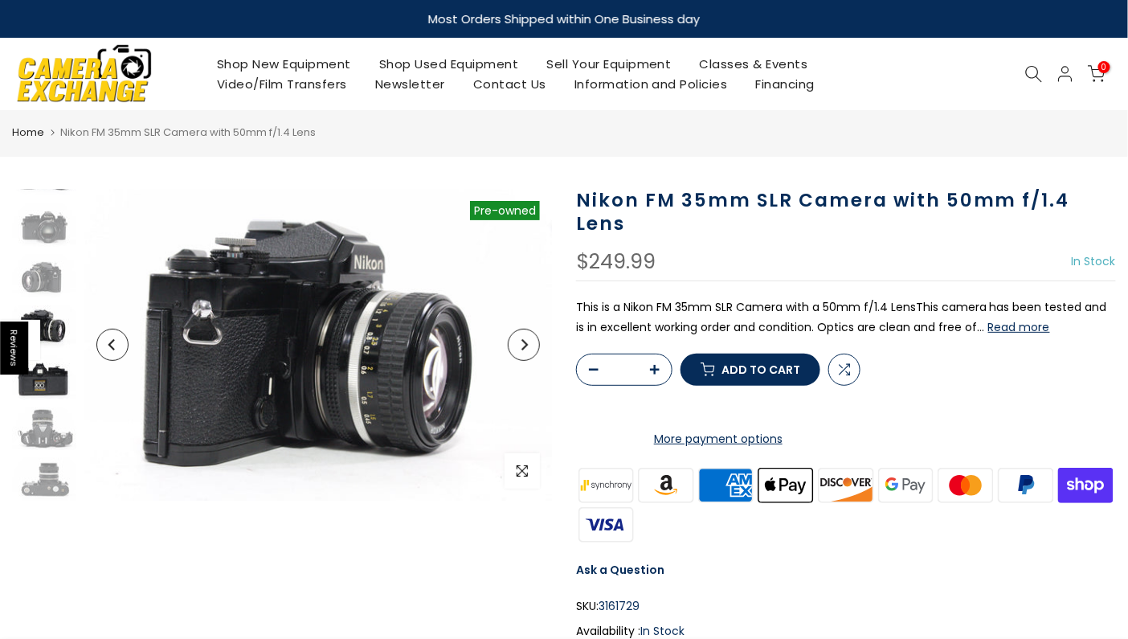
click at [46, 380] on img at bounding box center [44, 377] width 64 height 43
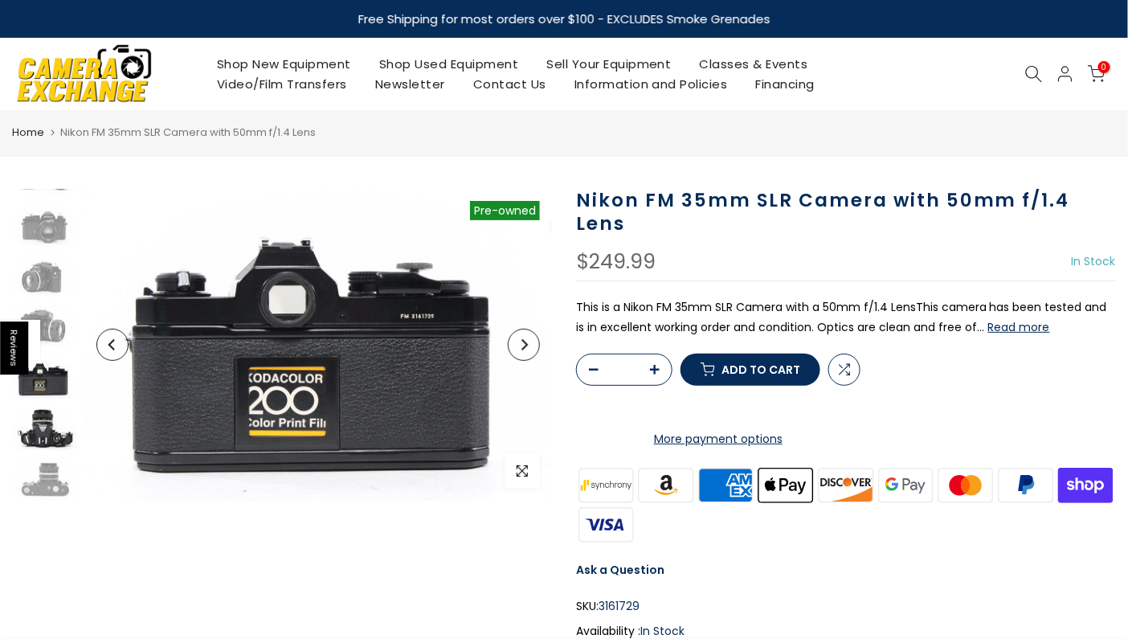
click at [42, 417] on img at bounding box center [44, 428] width 64 height 43
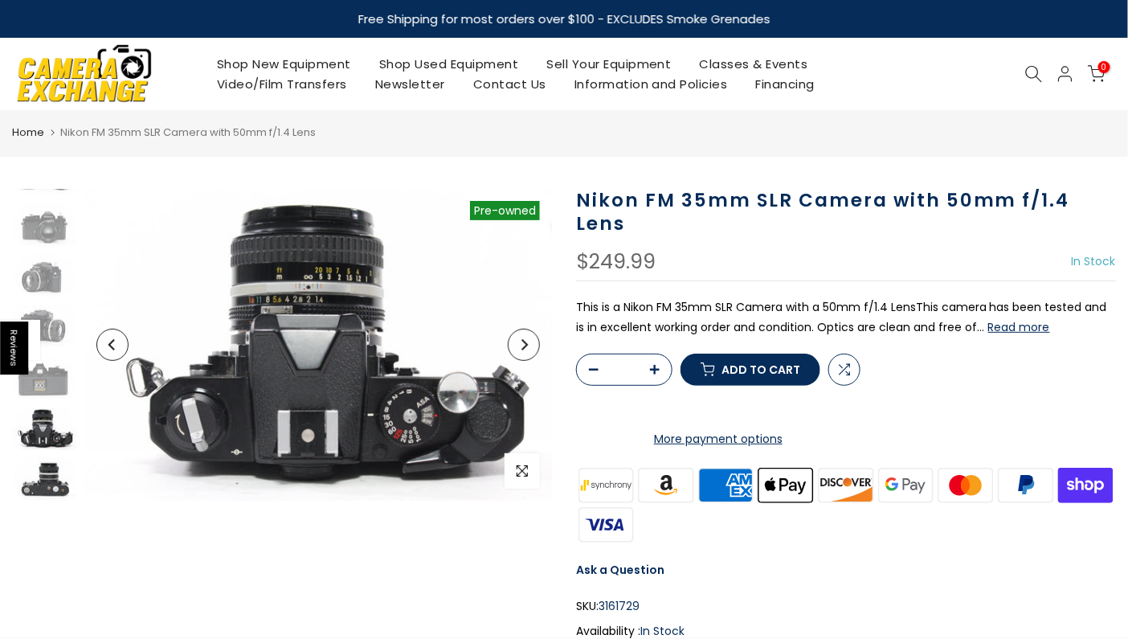
click at [45, 476] on img at bounding box center [44, 479] width 64 height 43
